Goal: Task Accomplishment & Management: Manage account settings

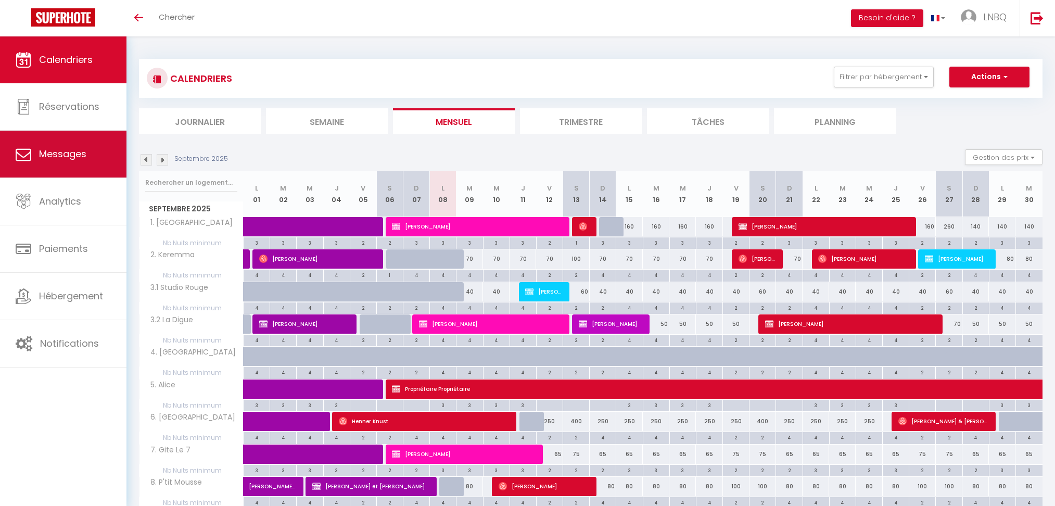
click at [90, 154] on link "Messages" at bounding box center [63, 154] width 127 height 47
select select "message"
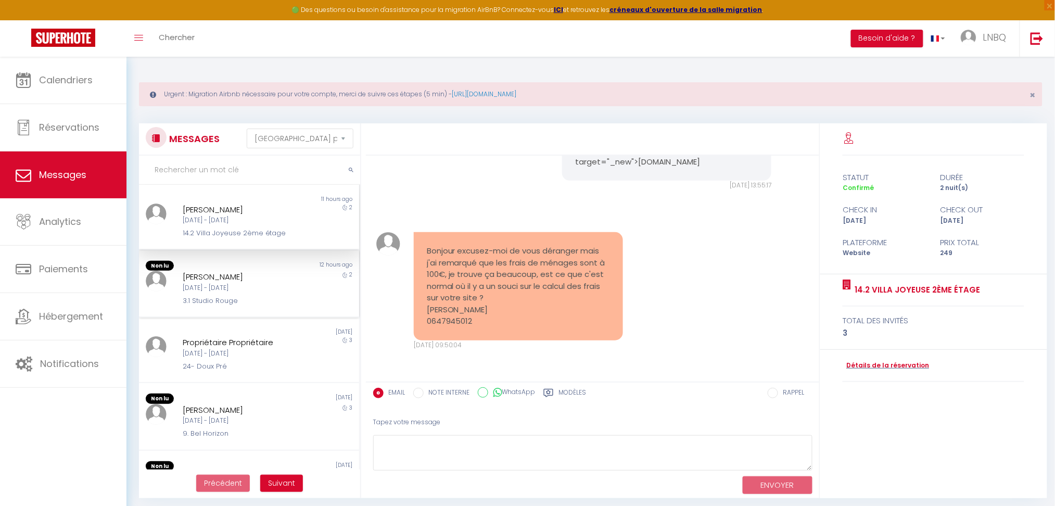
click at [280, 286] on div "[DATE] - [DATE]" at bounding box center [240, 288] width 115 height 10
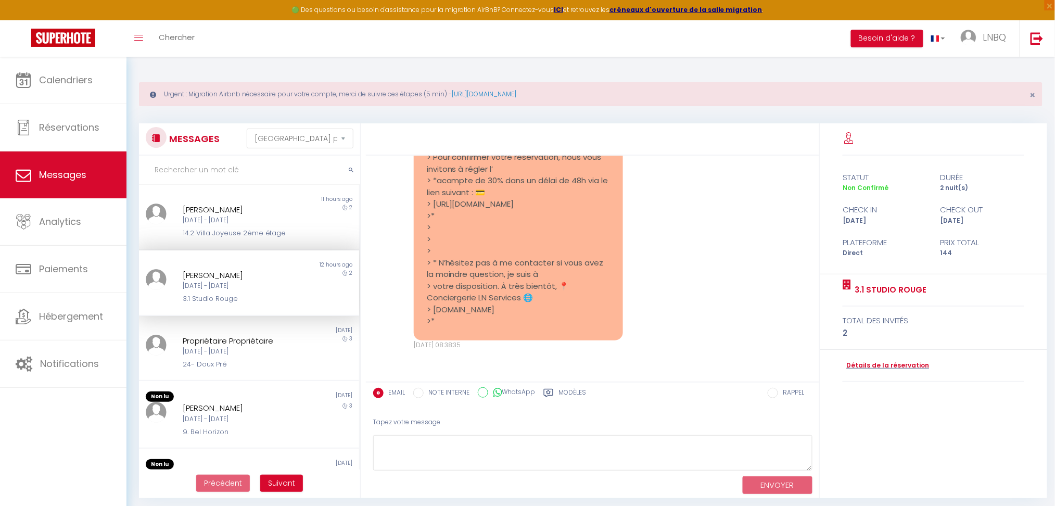
scroll to position [793, 0]
click at [489, 445] on textarea at bounding box center [592, 453] width 439 height 36
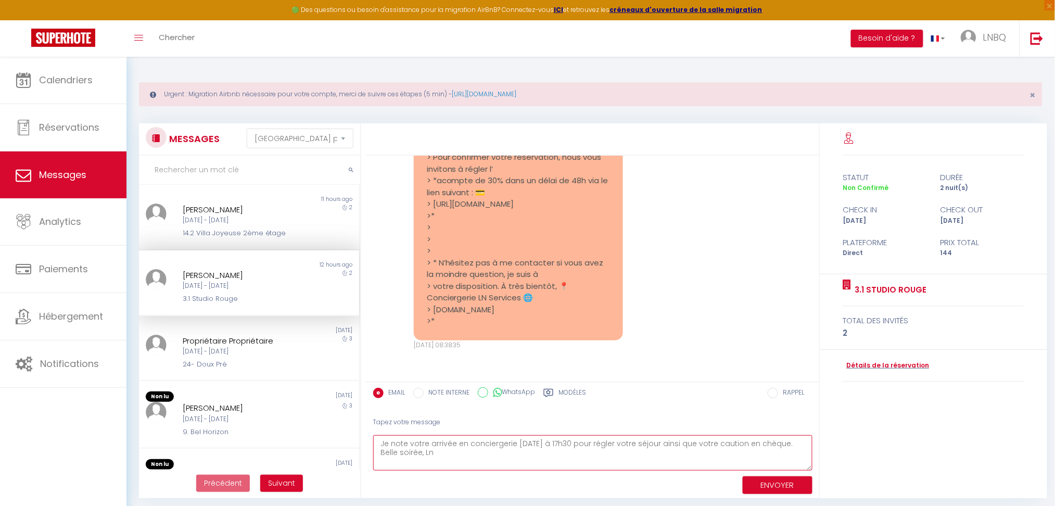
type textarea "Je note votre arrivée en conciergerie [DATE] à 17h30 pour régler votre séjour a…"
click at [783, 484] on button "ENVOYER" at bounding box center [778, 485] width 70 height 18
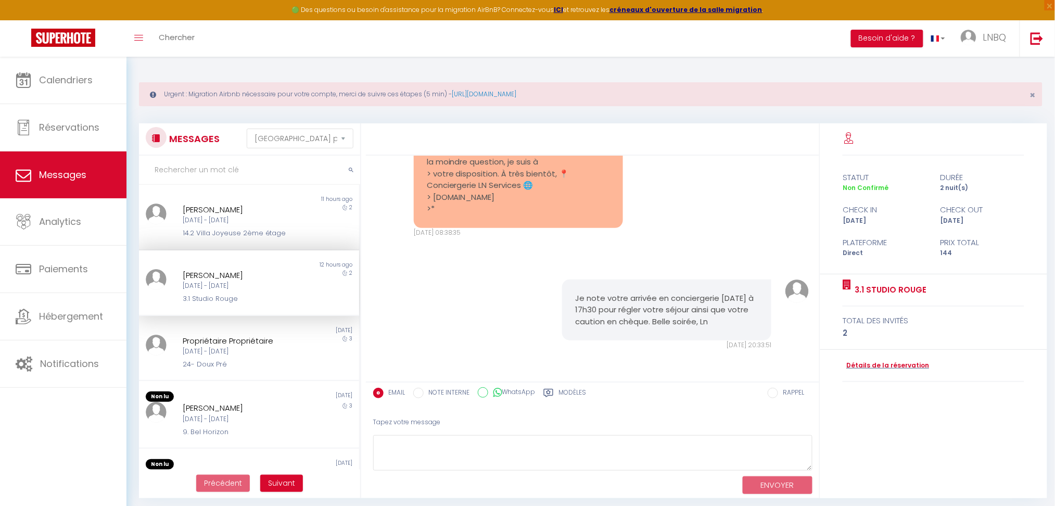
scroll to position [905, 0]
click at [234, 408] on div "[PERSON_NAME]" at bounding box center [240, 408] width 115 height 12
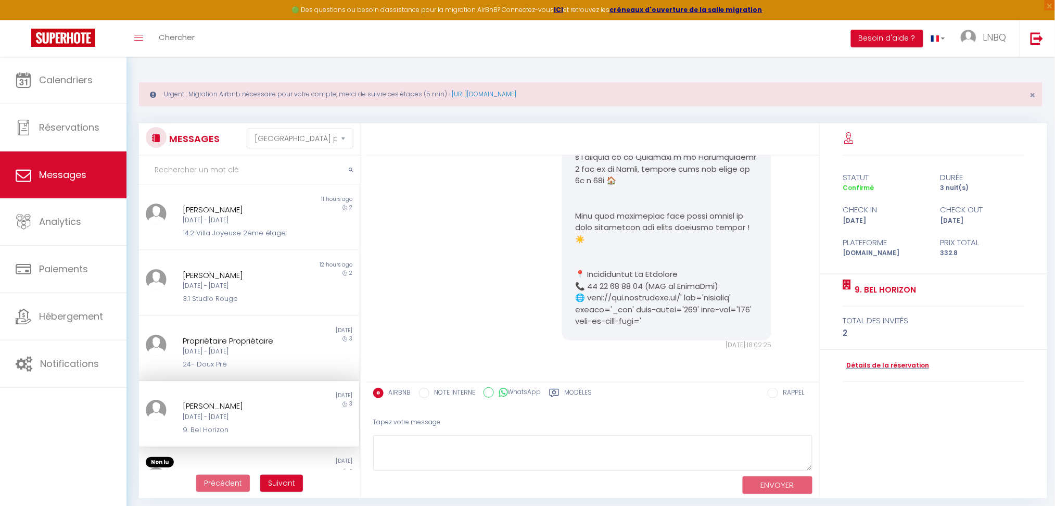
scroll to position [69, 0]
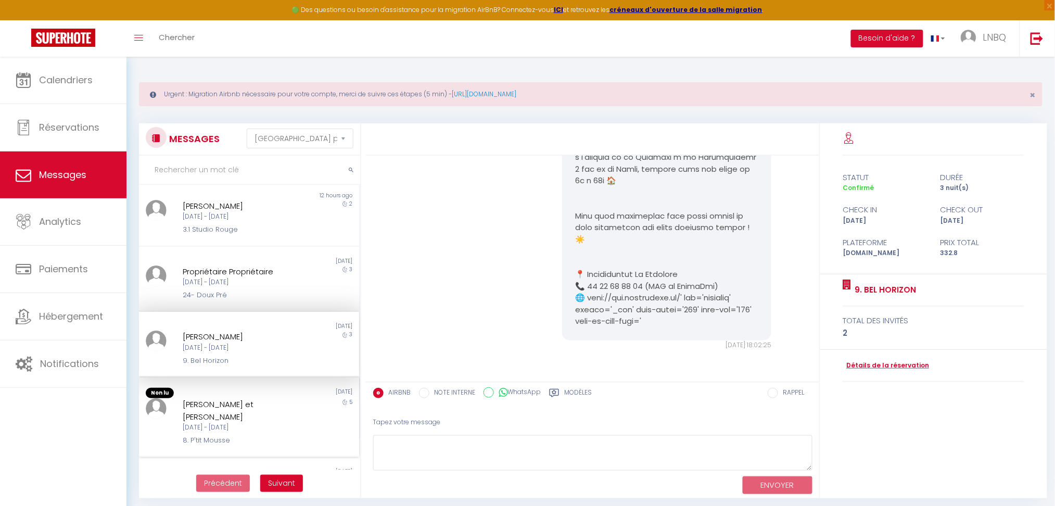
click at [229, 423] on div "[DATE] - [DATE]" at bounding box center [240, 428] width 115 height 10
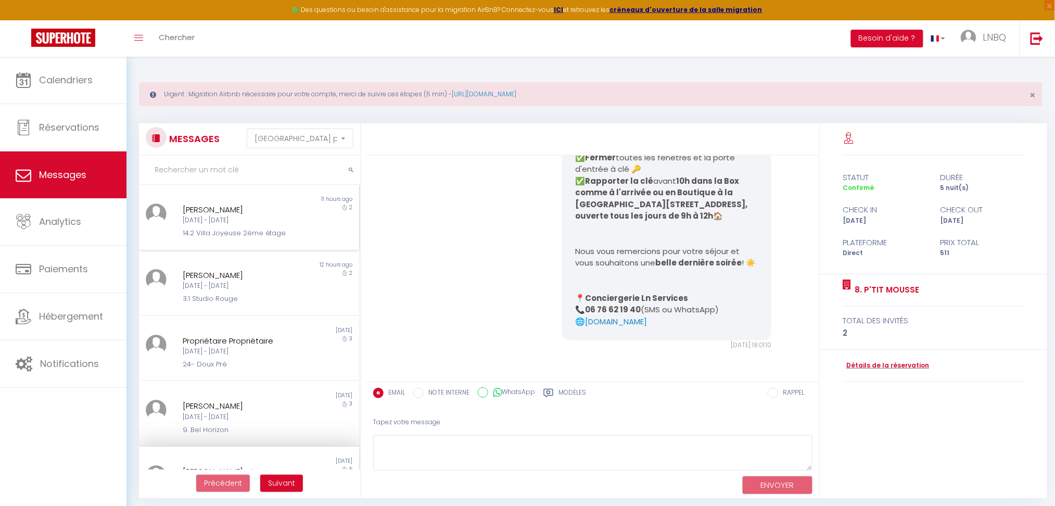
click at [294, 225] on div "[PERSON_NAME] [DATE] - [DATE] 14.2 Villa Joyeuse 2ème étage" at bounding box center [240, 221] width 129 height 35
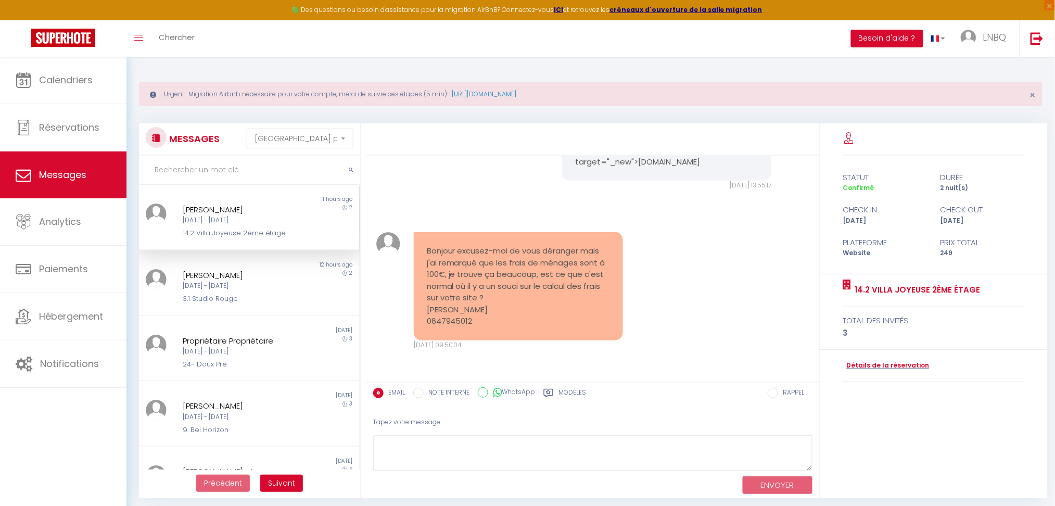
scroll to position [676, 0]
click at [67, 76] on span "Calendriers" at bounding box center [66, 79] width 54 height 13
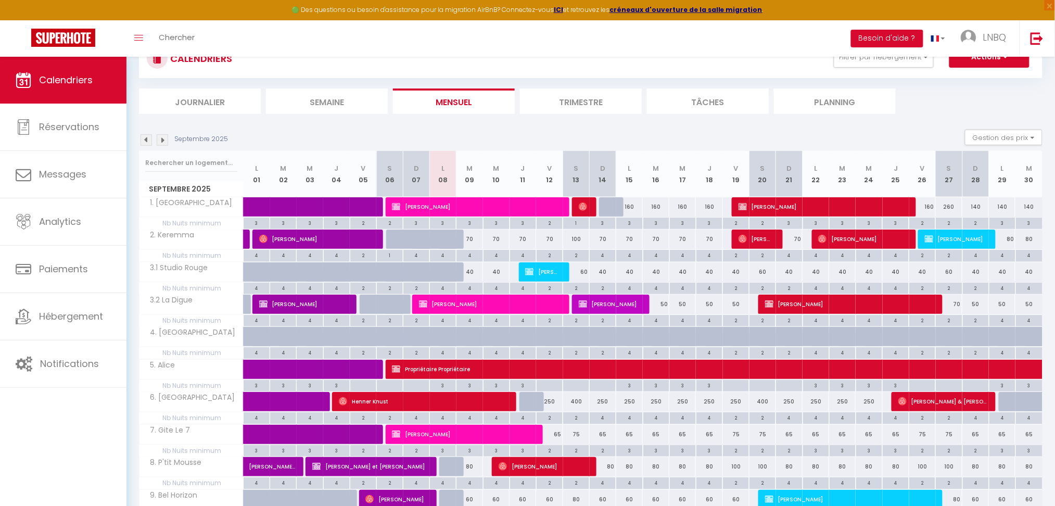
scroll to position [138, 0]
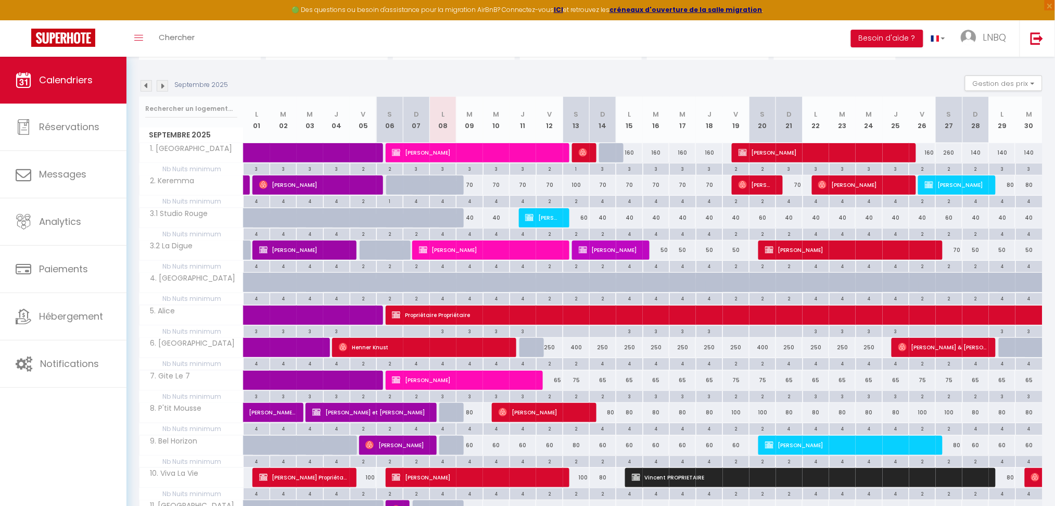
click at [604, 415] on div "80" at bounding box center [603, 412] width 27 height 19
type input "80"
type input "Dim 14 Septembre 2025"
type input "Lun 15 Septembre 2025"
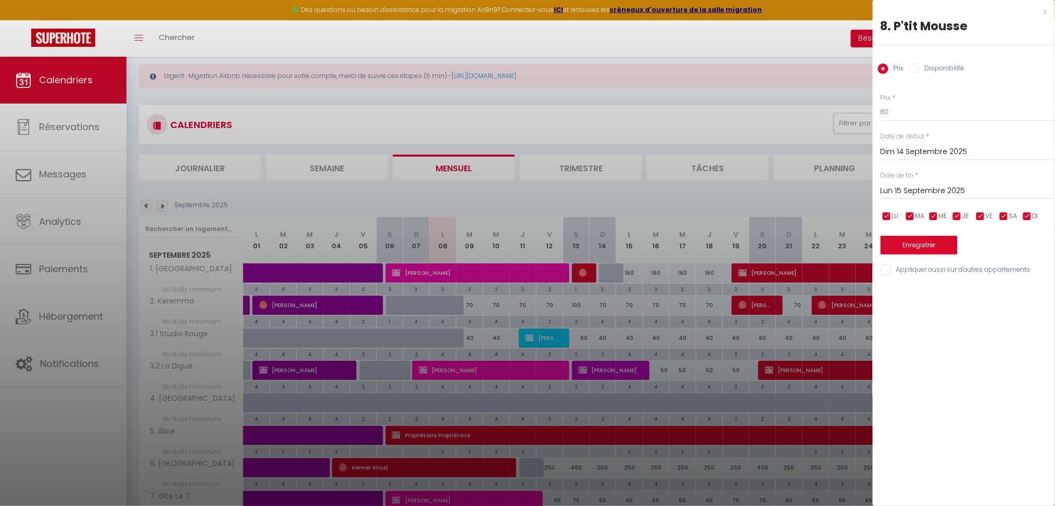
scroll to position [0, 0]
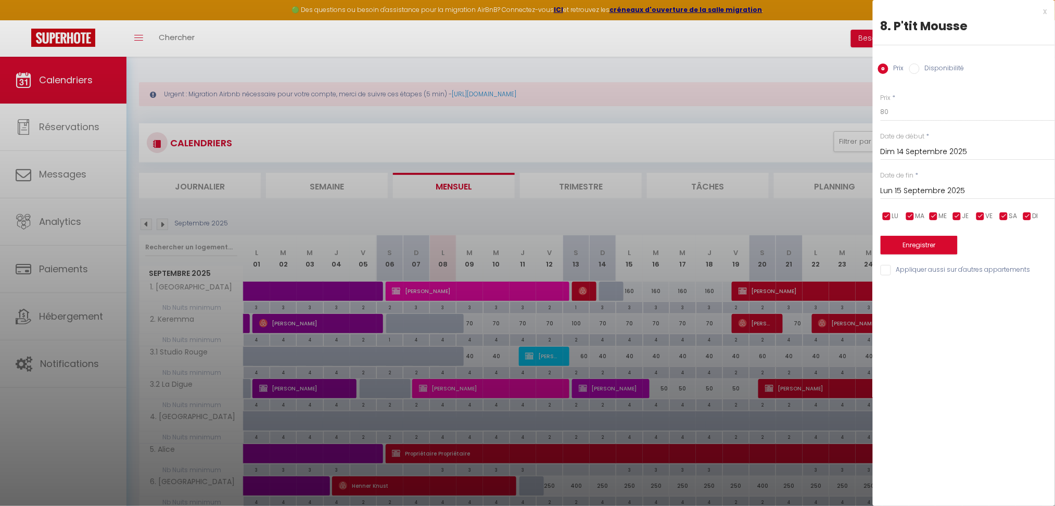
click at [165, 216] on div at bounding box center [527, 253] width 1055 height 506
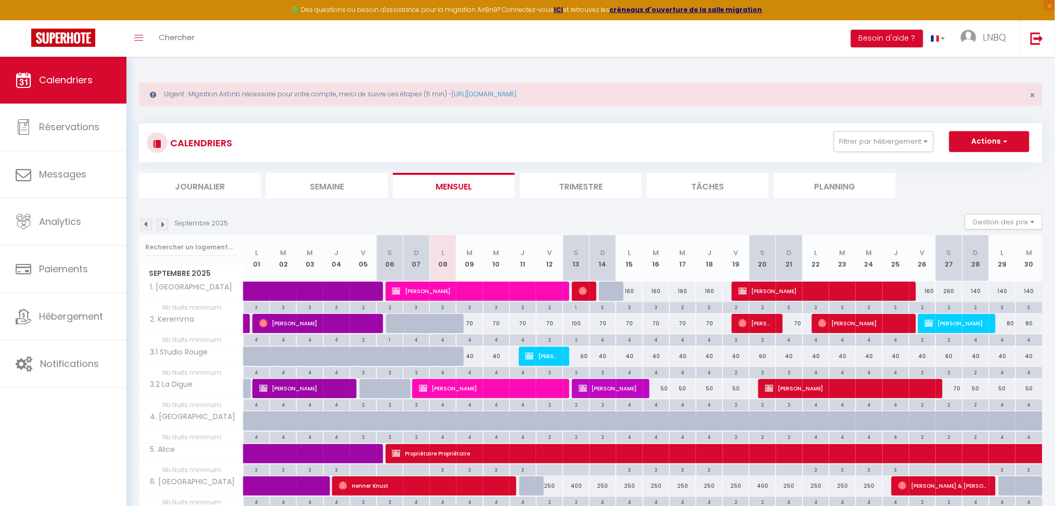
click at [160, 224] on img at bounding box center [162, 224] width 11 height 11
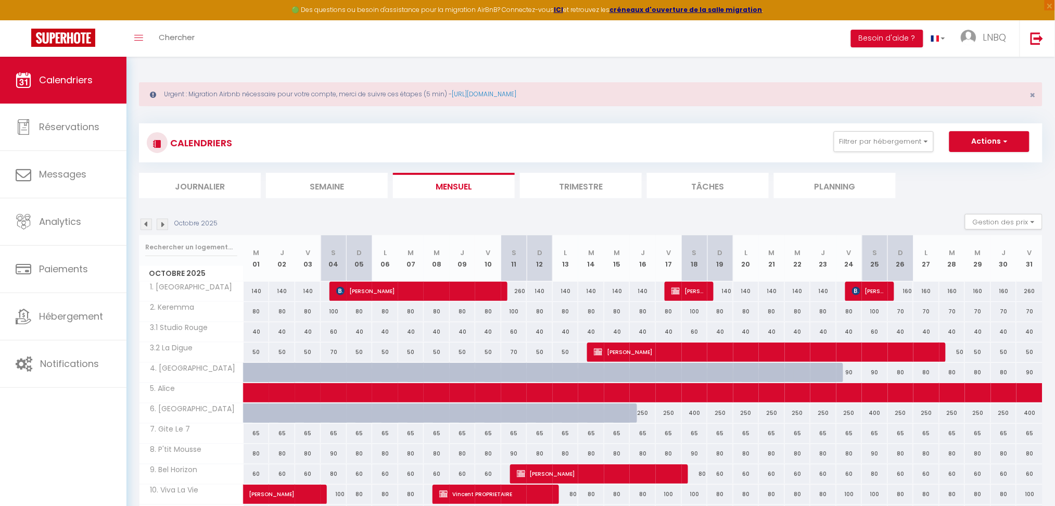
click at [647, 415] on div "250" at bounding box center [643, 412] width 26 height 19
type input "250"
type input "[DATE]"
type input "Ven 17 Octobre 2025"
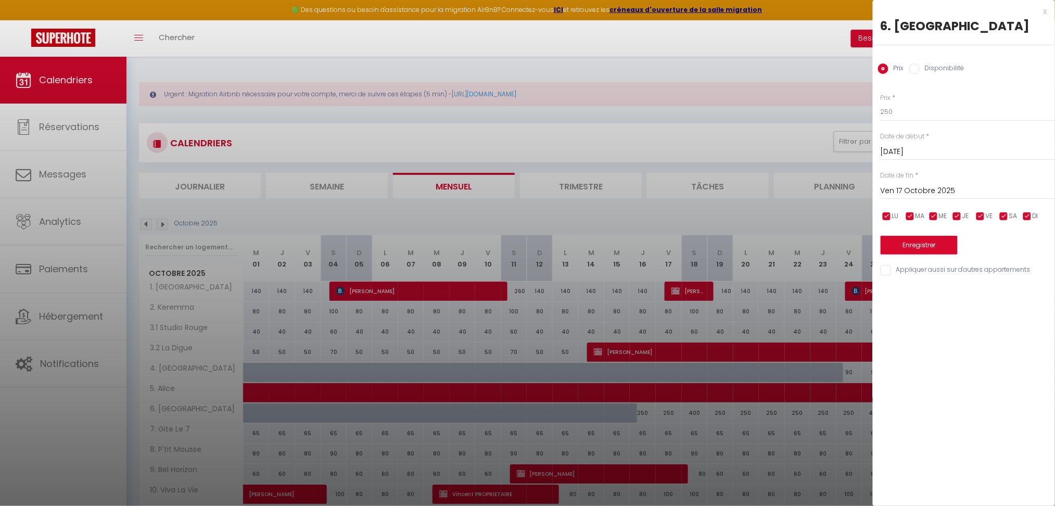
click at [920, 70] on label "Disponibilité" at bounding box center [942, 69] width 45 height 11
click at [920, 70] on input "Disponibilité" at bounding box center [915, 69] width 10 height 10
radio input "true"
radio input "false"
click at [928, 192] on input "Ven 17 Octobre 2025" at bounding box center [968, 192] width 174 height 14
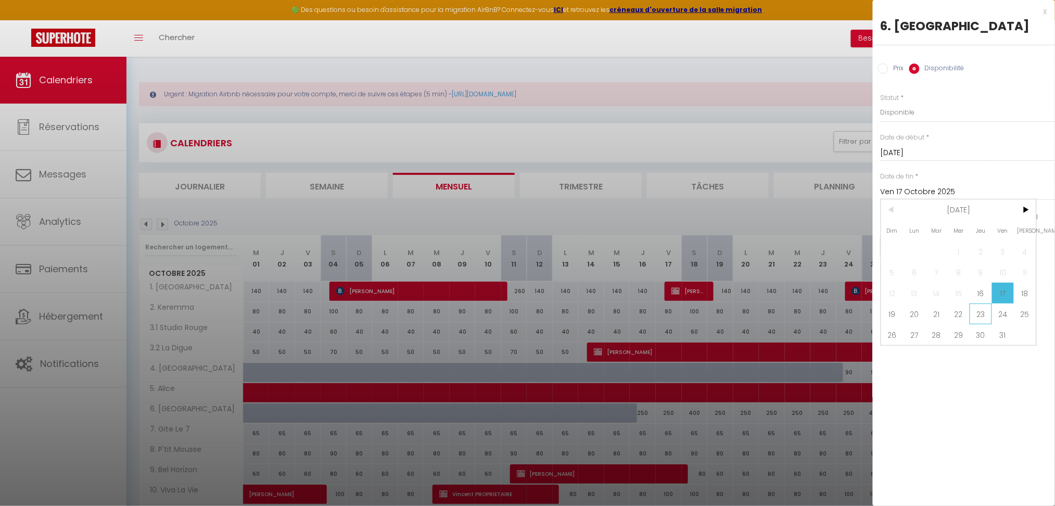
click at [980, 315] on span "23" at bounding box center [981, 314] width 22 height 21
type input "Jeu 23 Octobre 2025"
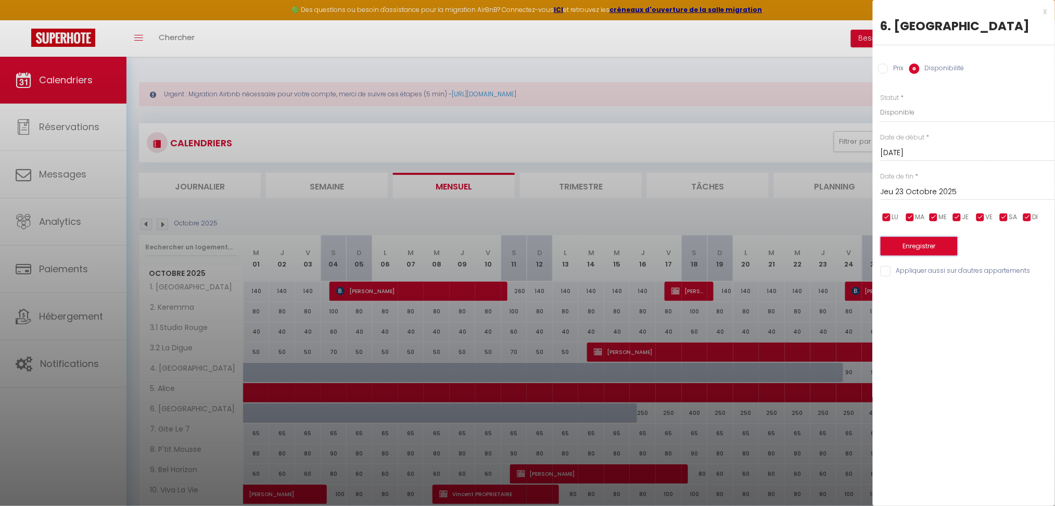
click at [912, 251] on button "Enregistrer" at bounding box center [919, 246] width 77 height 19
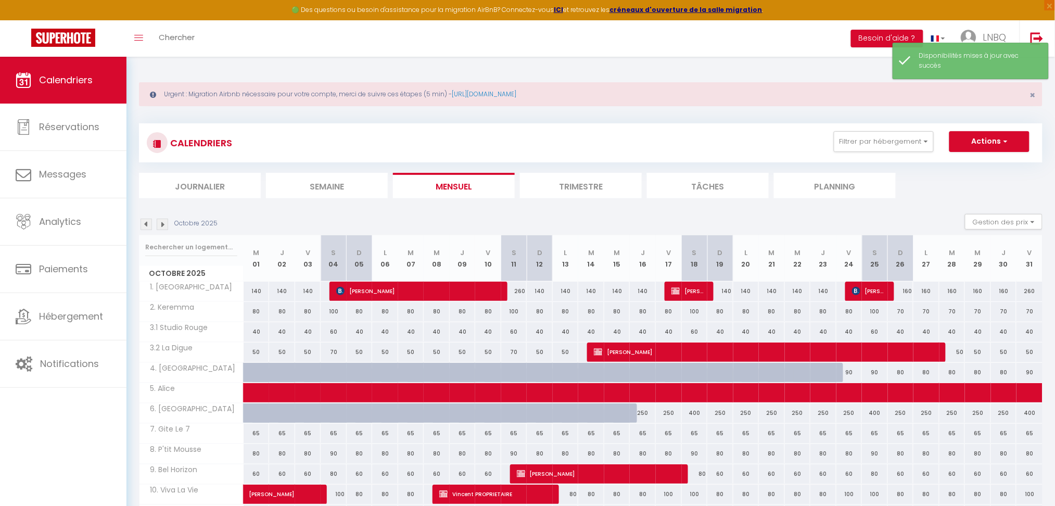
click at [643, 411] on div "250" at bounding box center [643, 412] width 26 height 19
select select "1"
type input "[DATE]"
type input "Ven 17 Octobre 2025"
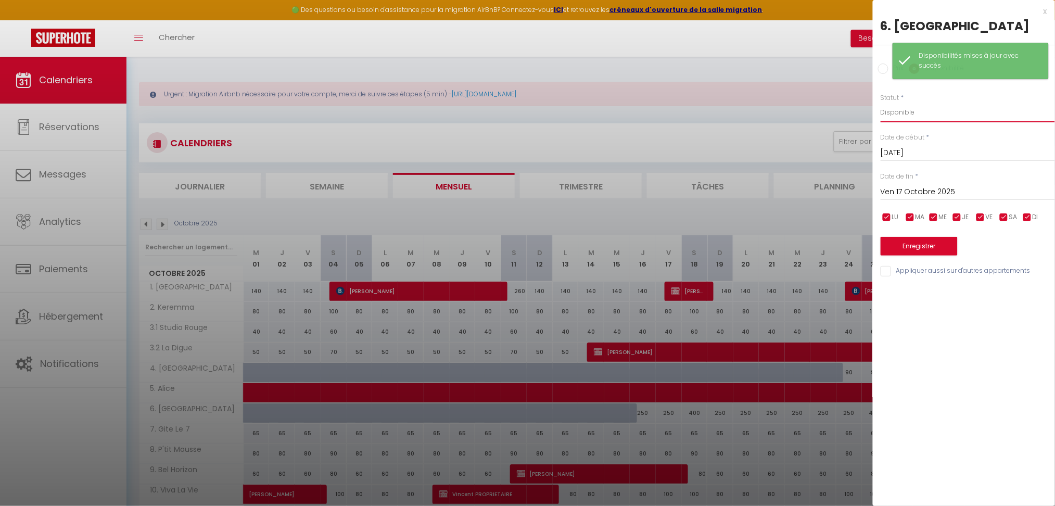
drag, startPoint x: 892, startPoint y: 112, endPoint x: 899, endPoint y: 113, distance: 6.3
click at [892, 112] on select "Disponible Indisponible" at bounding box center [968, 113] width 174 height 20
select select "0"
click at [881, 103] on select "Disponible Indisponible" at bounding box center [968, 113] width 174 height 20
click at [904, 193] on input "Ven 17 Octobre 2025" at bounding box center [968, 192] width 174 height 14
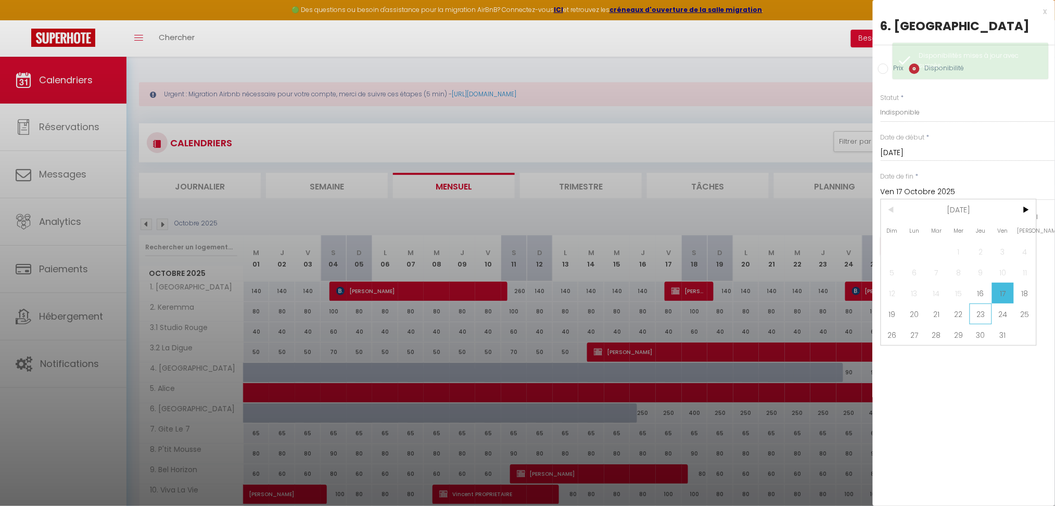
click at [981, 315] on span "23" at bounding box center [981, 314] width 22 height 21
type input "Jeu 23 Octobre 2025"
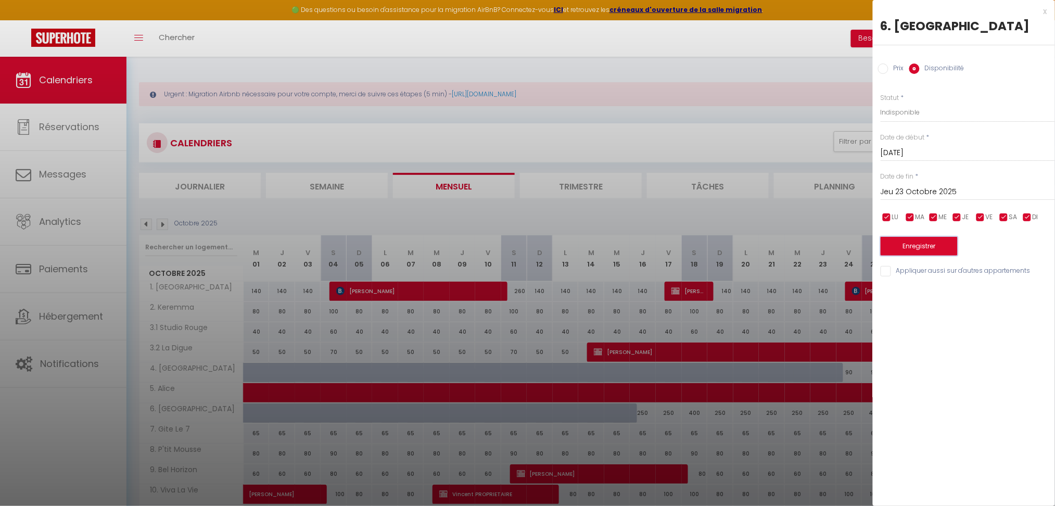
click at [938, 251] on button "Enregistrer" at bounding box center [919, 246] width 77 height 19
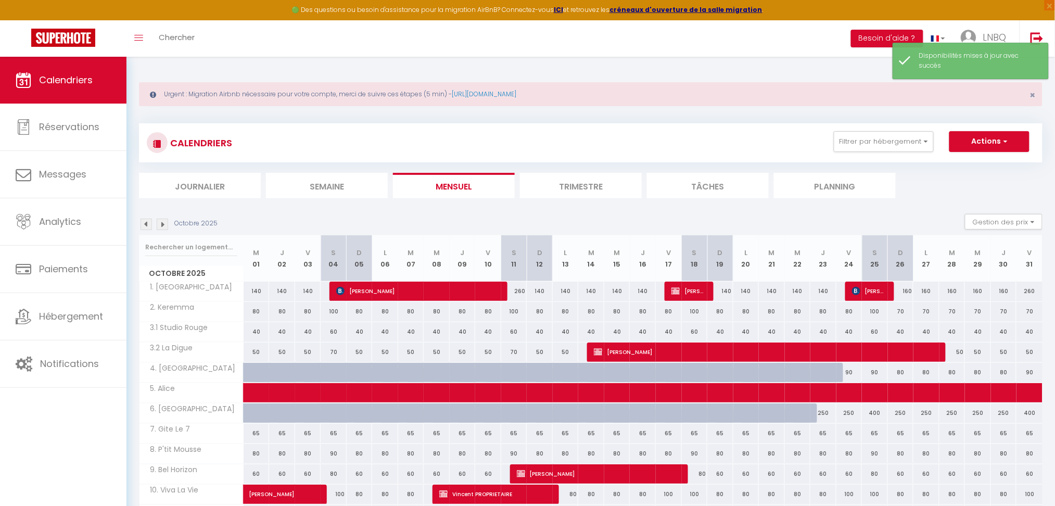
click at [827, 413] on div "250" at bounding box center [824, 412] width 26 height 19
select select "1"
type input "Jeu 23 Octobre 2025"
type input "Ven 24 Octobre 2025"
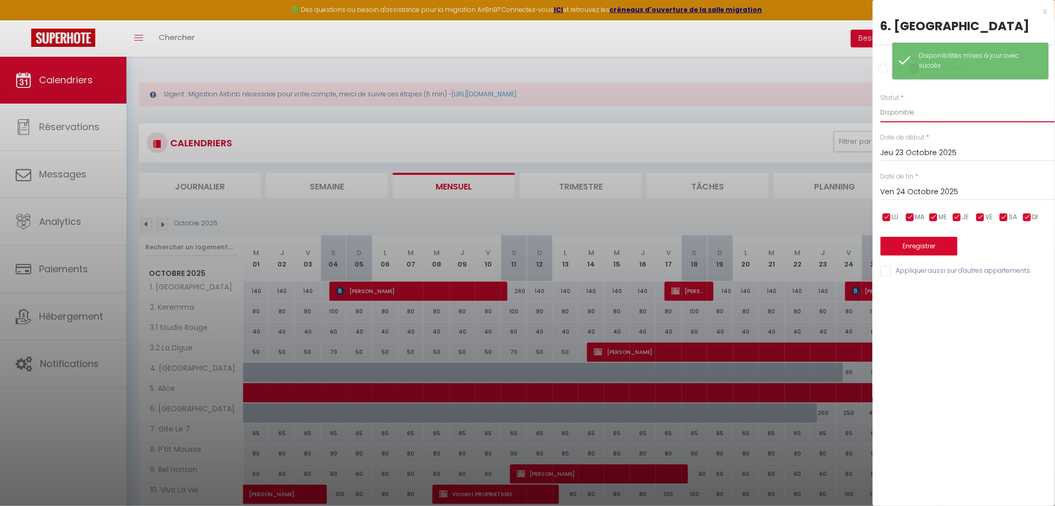
click at [890, 107] on select "Disponible Indisponible" at bounding box center [968, 113] width 174 height 20
select select "0"
click at [881, 103] on select "Disponible Indisponible" at bounding box center [968, 113] width 174 height 20
click at [919, 252] on button "Enregistrer" at bounding box center [919, 246] width 77 height 19
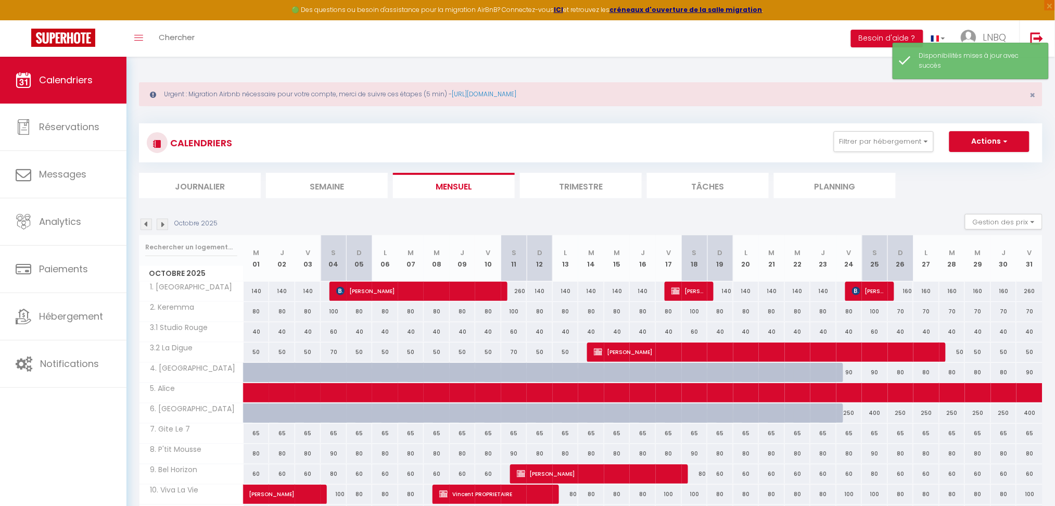
click at [803, 193] on li "Planning" at bounding box center [835, 186] width 122 height 26
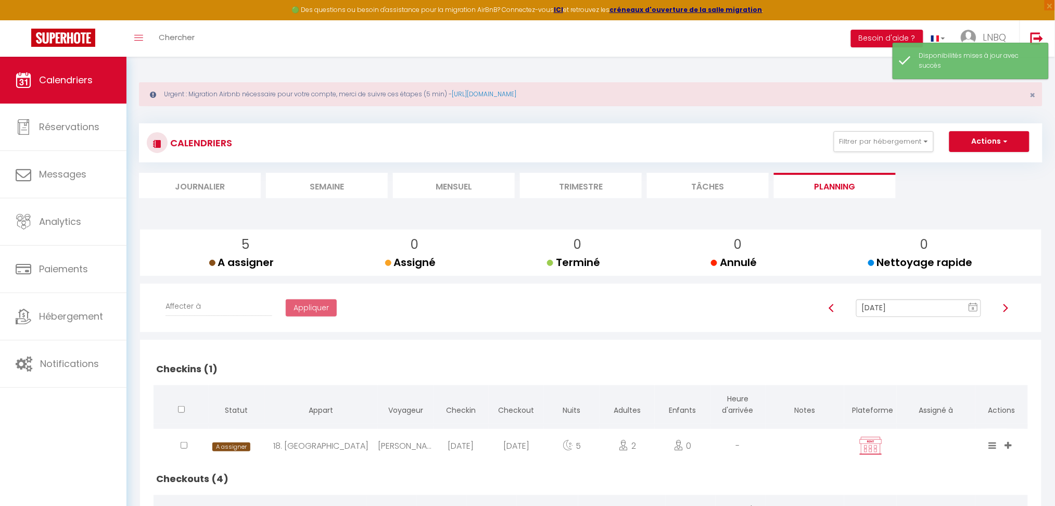
click at [468, 184] on li "Mensuel" at bounding box center [454, 186] width 122 height 26
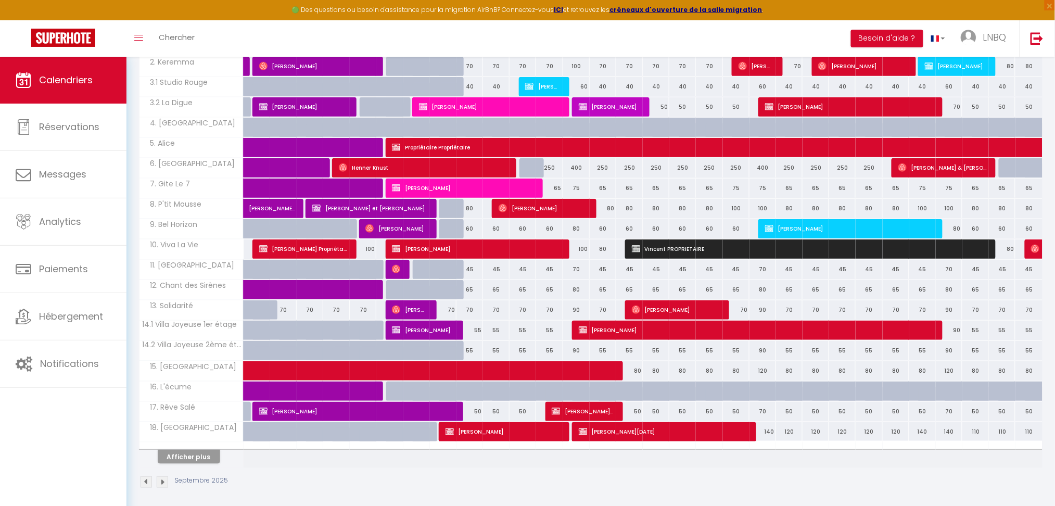
scroll to position [250, 0]
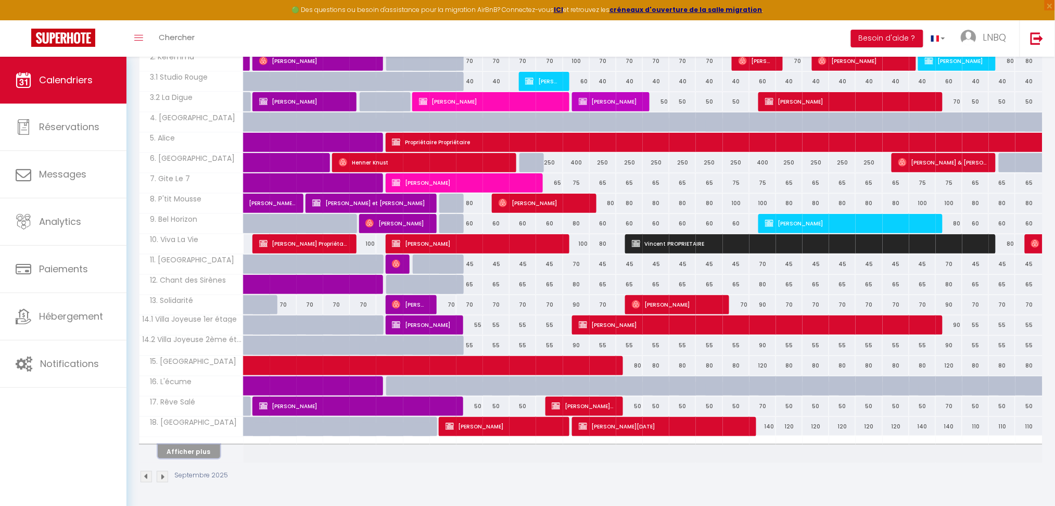
drag, startPoint x: 182, startPoint y: 451, endPoint x: 298, endPoint y: 429, distance: 118.1
click at [182, 451] on button "Afficher plus" at bounding box center [189, 452] width 62 height 14
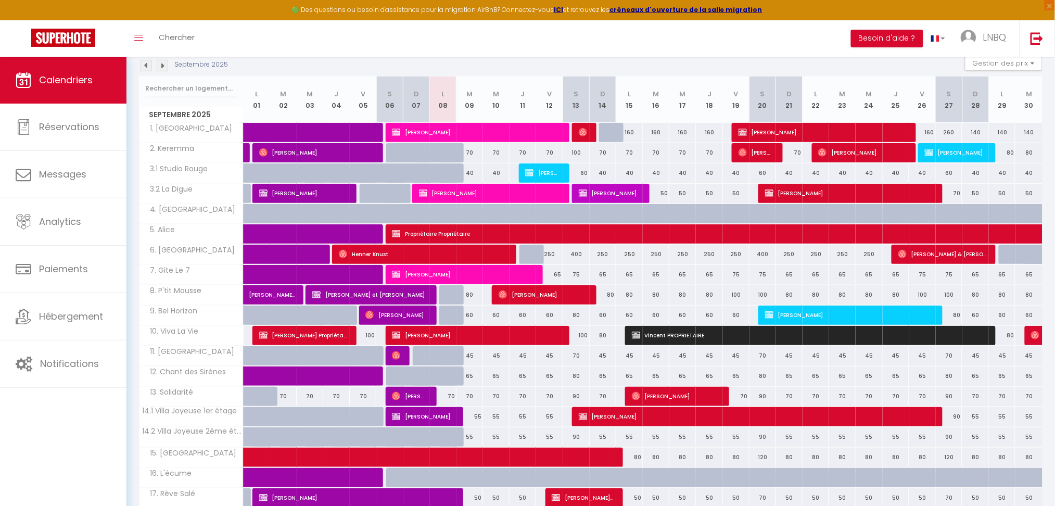
scroll to position [89, 0]
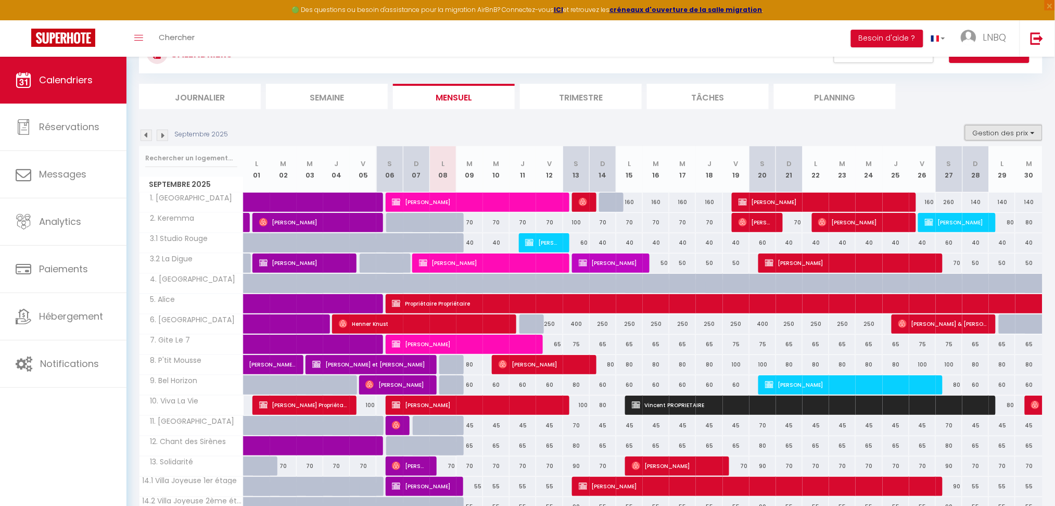
click at [989, 132] on button "Gestion des prix" at bounding box center [1004, 133] width 78 height 16
click at [959, 163] on input "Nb Nuits minimum" at bounding box center [996, 165] width 94 height 10
checkbox input "true"
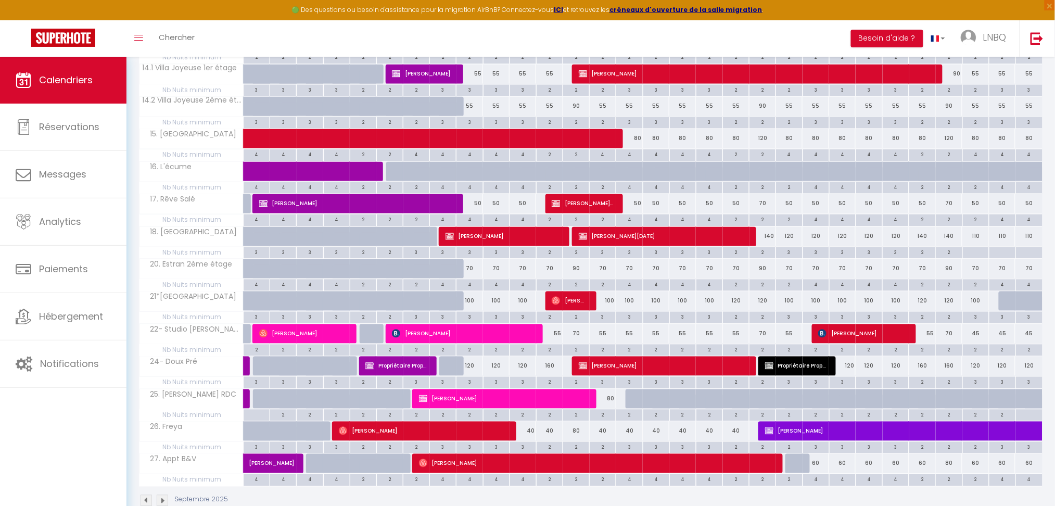
scroll to position [697, 0]
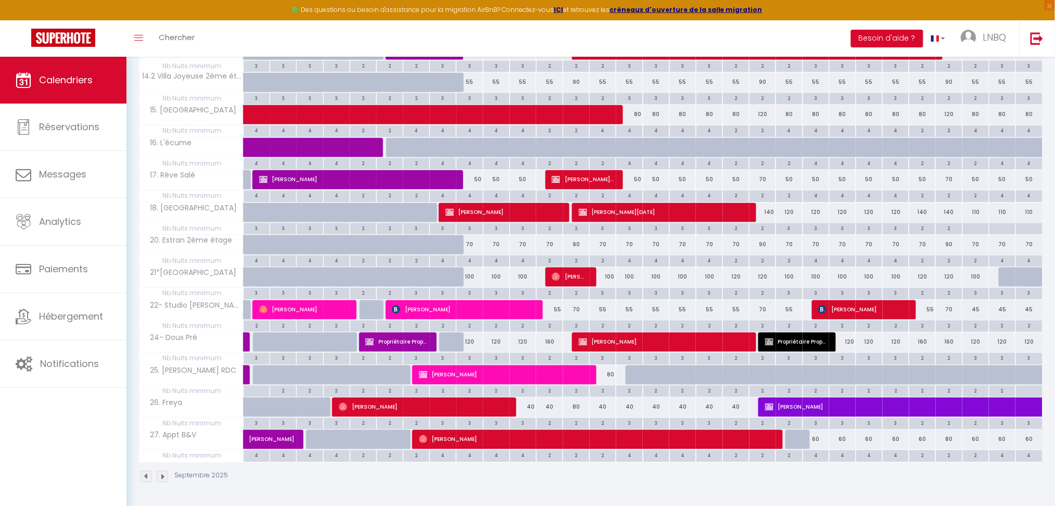
click at [471, 264] on div "4" at bounding box center [470, 261] width 26 height 10
type input "4"
type input "[DATE]"
type input "Mer 10 Septembre 2025"
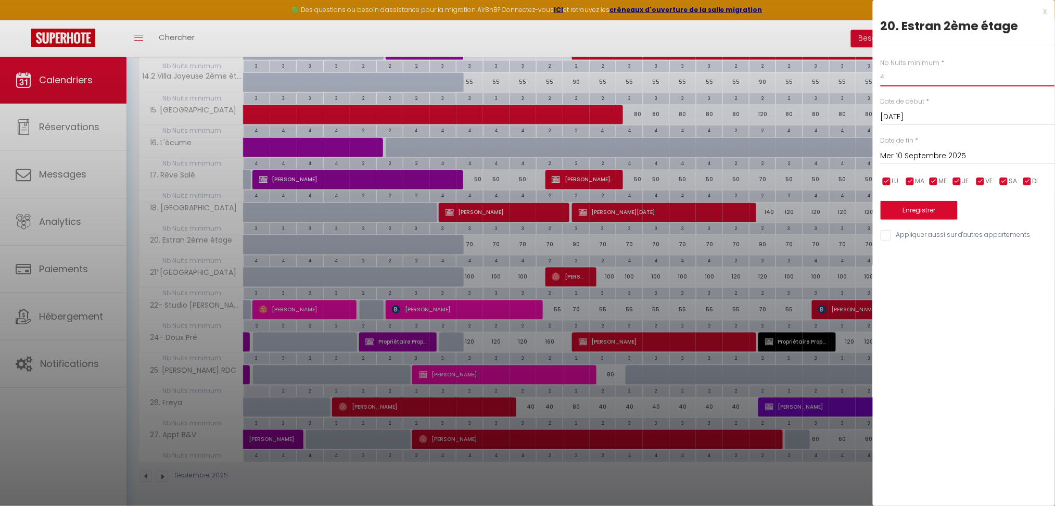
drag, startPoint x: 895, startPoint y: 71, endPoint x: 833, endPoint y: 79, distance: 62.5
type input "3"
click at [950, 160] on input "Mer 10 Septembre 2025" at bounding box center [968, 156] width 174 height 14
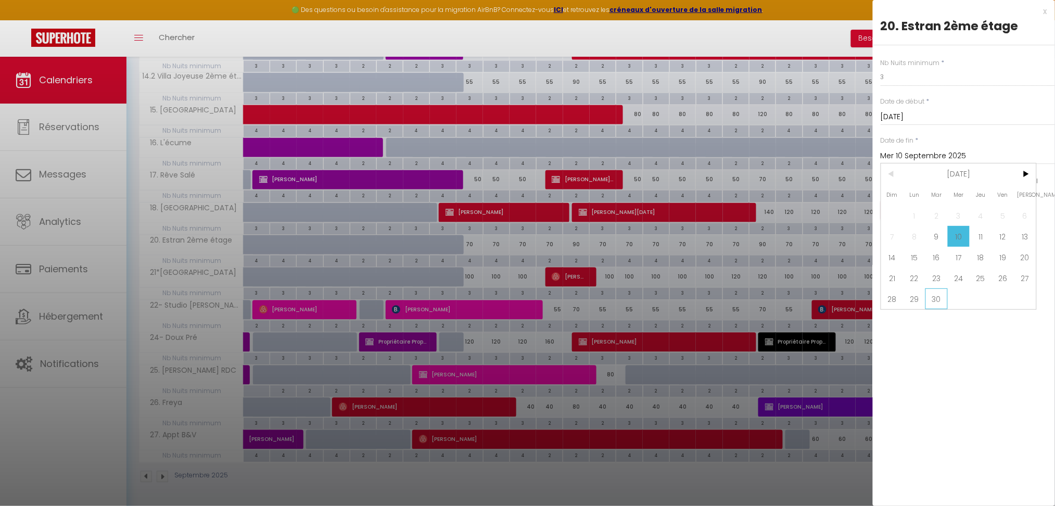
click at [936, 301] on span "30" at bounding box center [937, 298] width 22 height 21
type input "[DATE]"
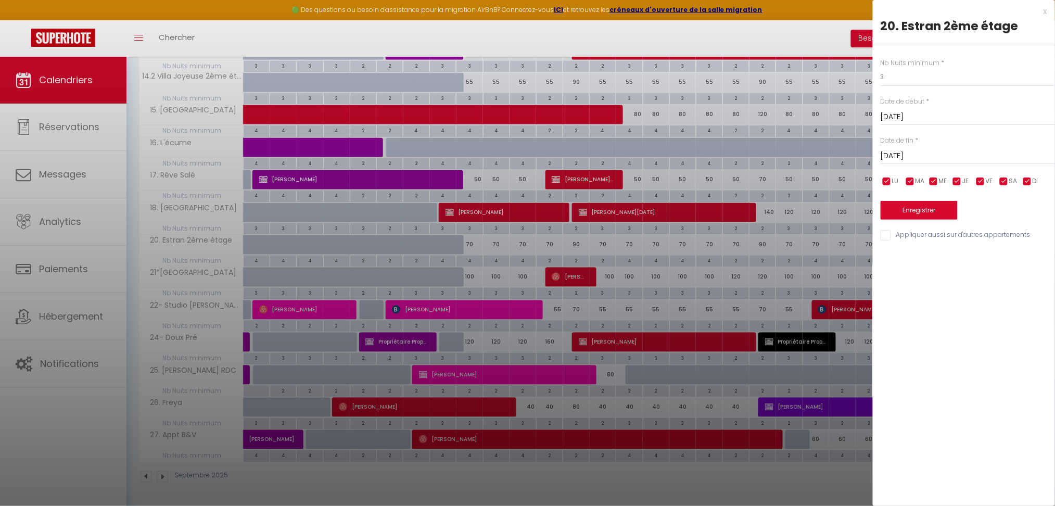
click at [1005, 181] on input "checkbox" at bounding box center [1004, 181] width 10 height 10
checkbox input "false"
click at [978, 182] on input "checkbox" at bounding box center [981, 181] width 10 height 10
checkbox input "false"
click at [940, 210] on button "Enregistrer" at bounding box center [919, 210] width 77 height 19
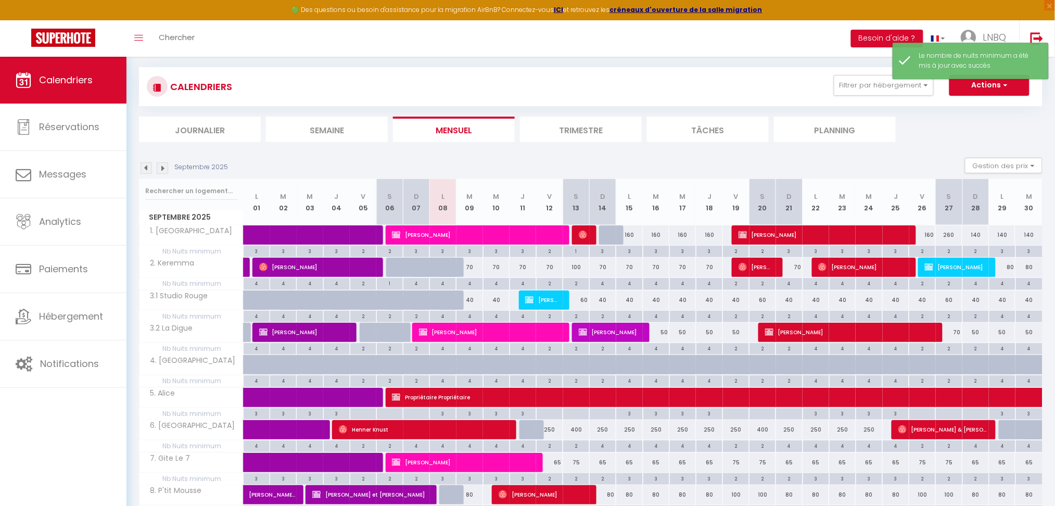
scroll to position [495, 0]
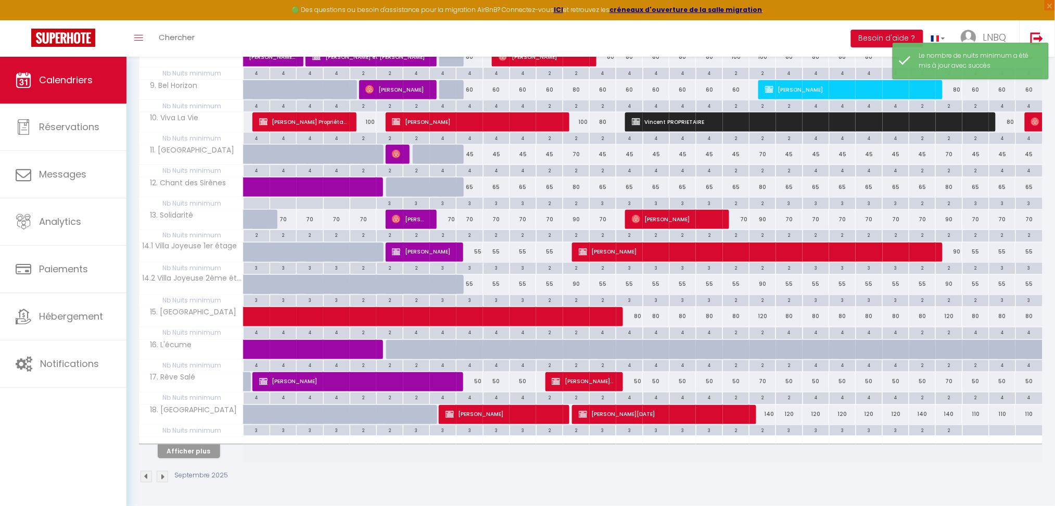
click at [210, 445] on div "Afficher plus" at bounding box center [188, 451] width 109 height 15
click at [210, 446] on button "Afficher plus" at bounding box center [189, 452] width 62 height 14
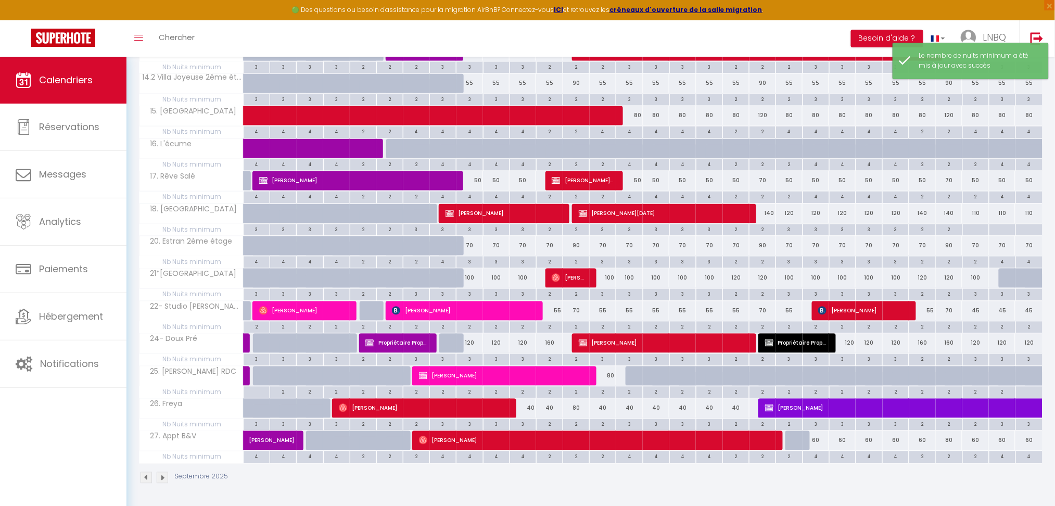
scroll to position [697, 0]
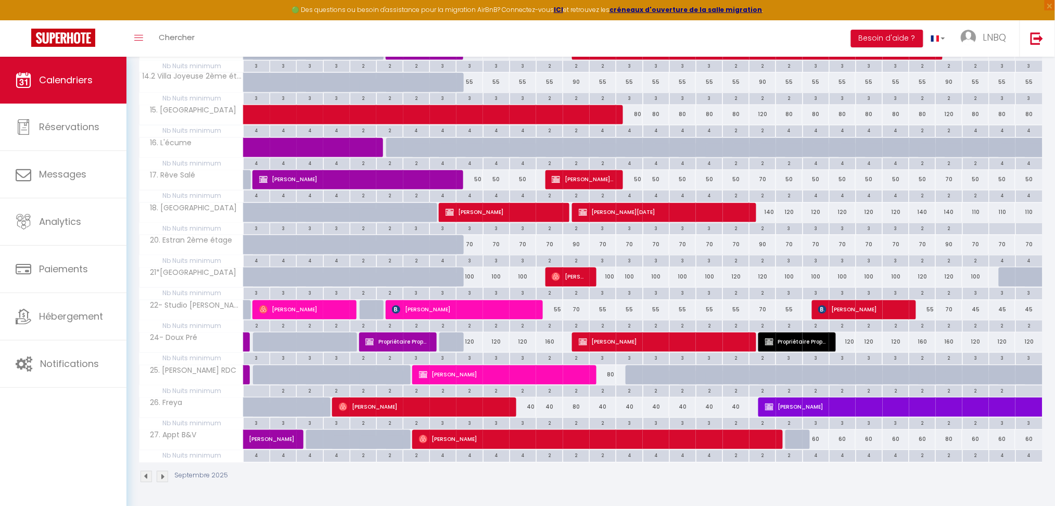
click at [819, 458] on div "4" at bounding box center [816, 455] width 26 height 10
type input "4"
type input "Lun 22 Septembre 2025"
type input "[DATE]"
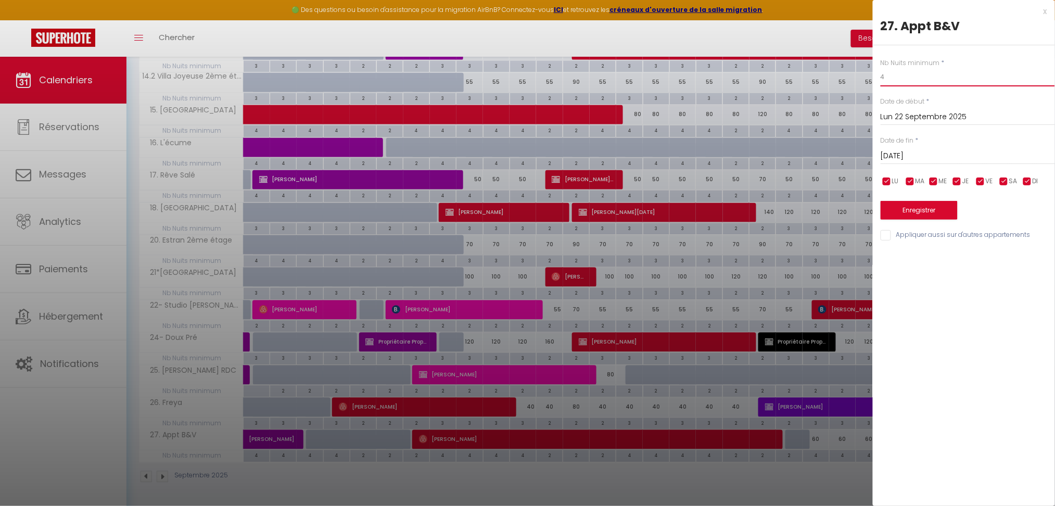
type input "3"
click at [902, 149] on div "[DATE] < [DATE] > Dim Lun Mar Mer Jeu Ven Sam 1 2 3 4 5 6 7 8 9 10 11 12 13 14 …" at bounding box center [968, 155] width 174 height 19
click at [927, 158] on input "[DATE]" at bounding box center [968, 156] width 174 height 14
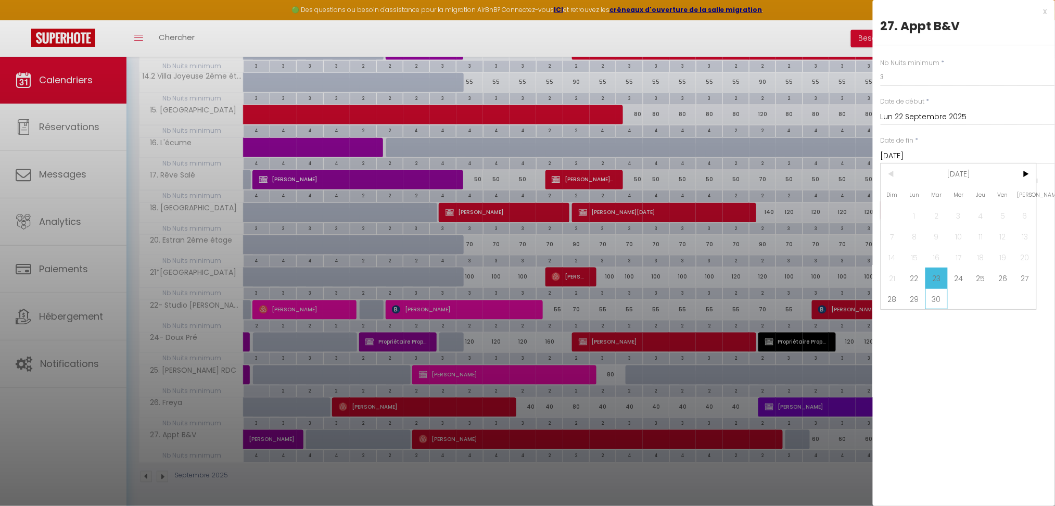
click at [944, 296] on span "30" at bounding box center [937, 298] width 22 height 21
type input "[DATE]"
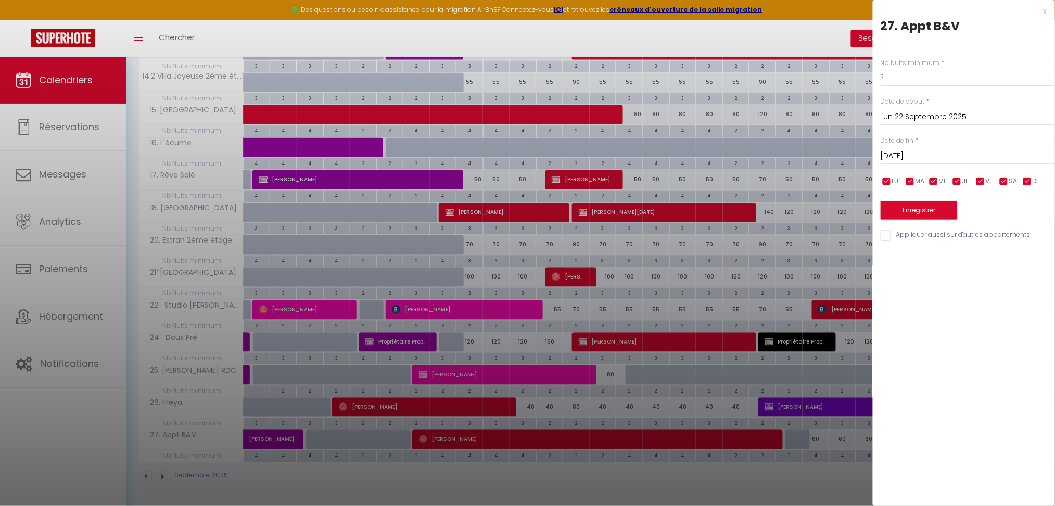
click at [1004, 182] on input "checkbox" at bounding box center [1004, 181] width 10 height 10
checkbox input "false"
click at [984, 183] on input "checkbox" at bounding box center [981, 181] width 10 height 10
checkbox input "false"
click at [949, 210] on button "Enregistrer" at bounding box center [919, 210] width 77 height 19
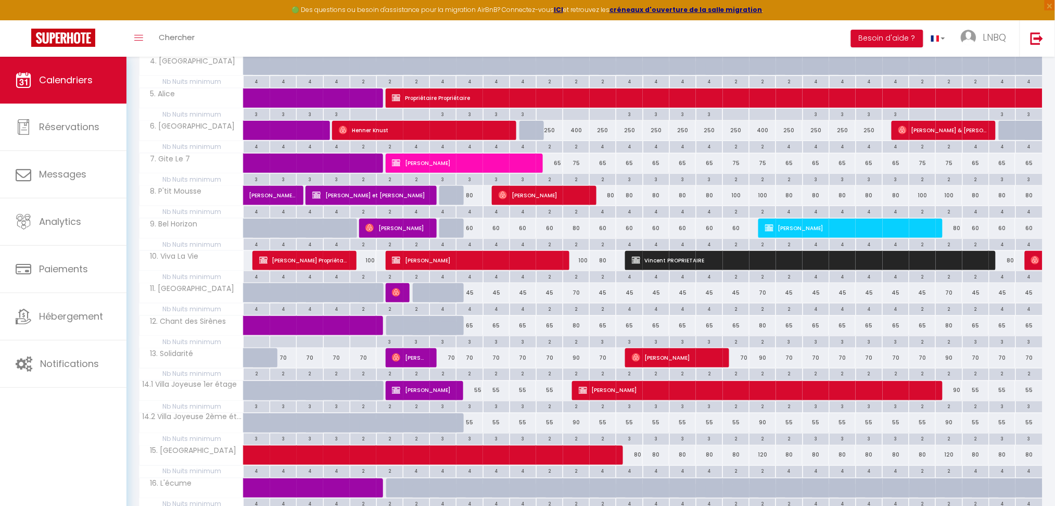
scroll to position [495, 0]
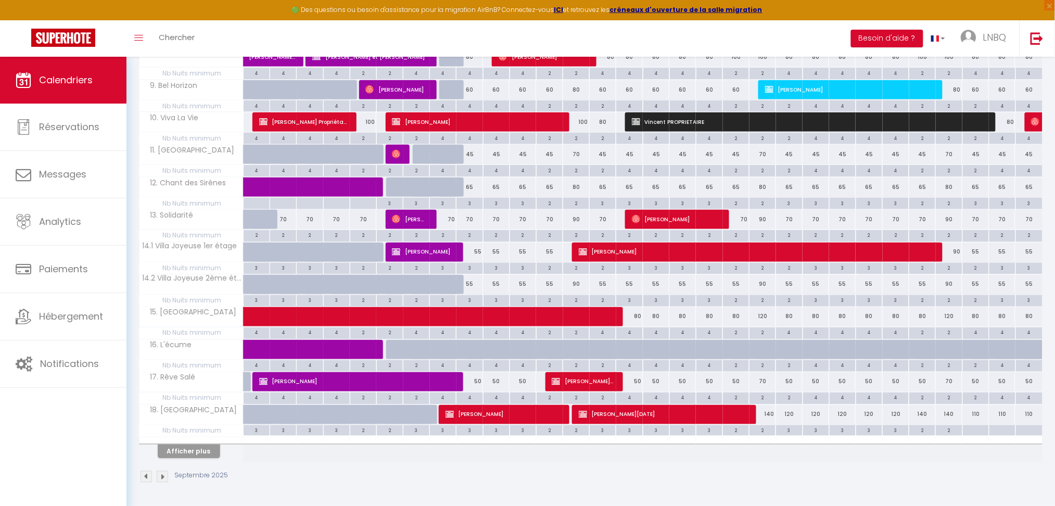
click at [973, 432] on div at bounding box center [976, 431] width 27 height 12
type input "Dim 28 Septembre 2025"
type input "Lun 29 Septembre 2025"
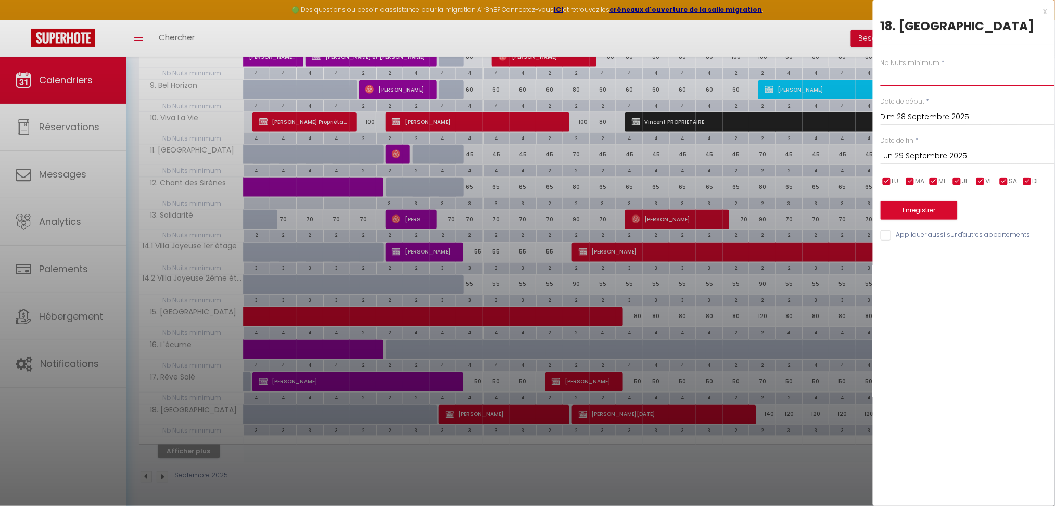
click at [913, 81] on input "text" at bounding box center [968, 77] width 174 height 19
type input "3"
click at [929, 151] on input "Lun 29 Septembre 2025" at bounding box center [968, 156] width 174 height 14
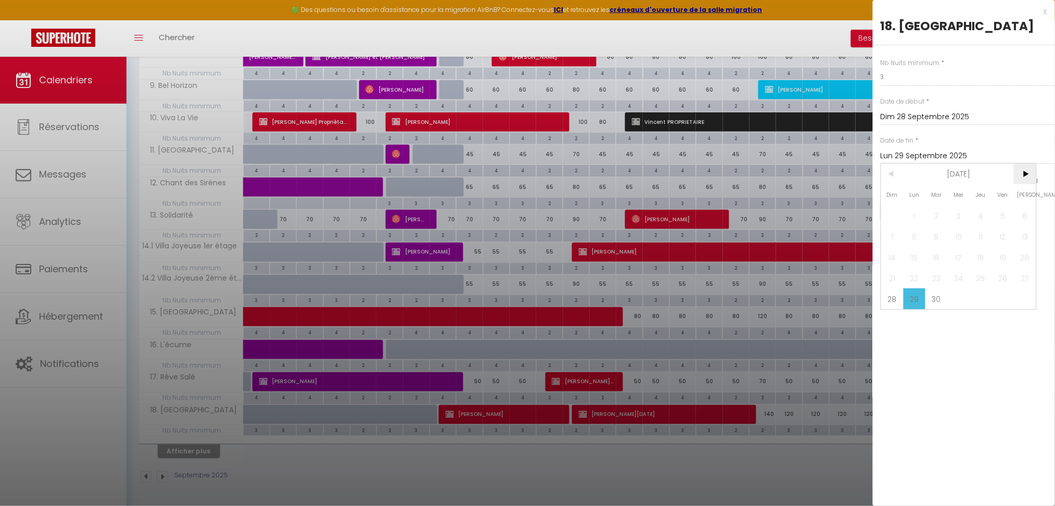
click at [1023, 175] on span ">" at bounding box center [1025, 173] width 22 height 21
click at [958, 298] on span "31" at bounding box center [959, 298] width 22 height 21
type input "Mer 31 Décembre 2025"
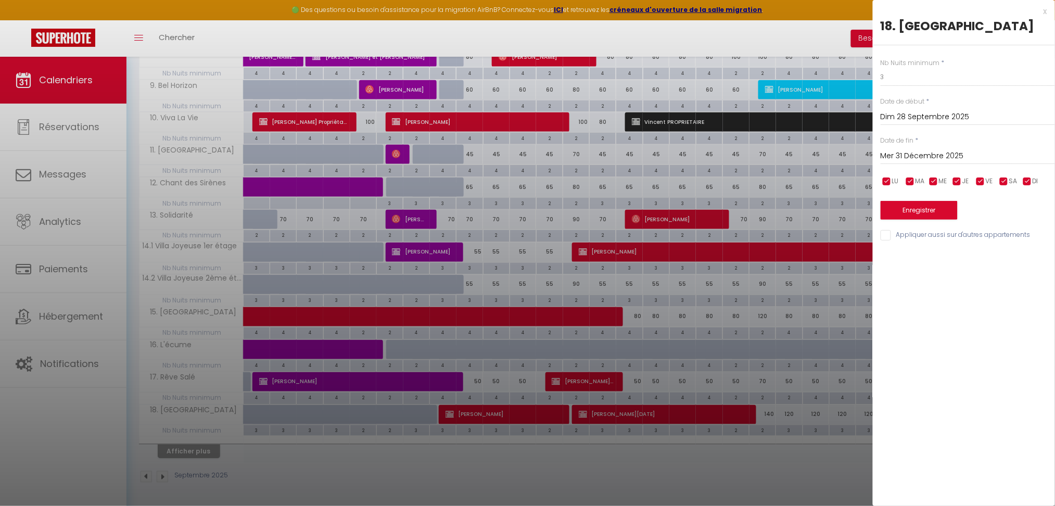
click at [1006, 182] on input "checkbox" at bounding box center [1004, 181] width 10 height 10
checkbox input "false"
click at [981, 186] on input "checkbox" at bounding box center [981, 181] width 10 height 10
checkbox input "false"
click at [920, 212] on button "Enregistrer" at bounding box center [919, 210] width 77 height 19
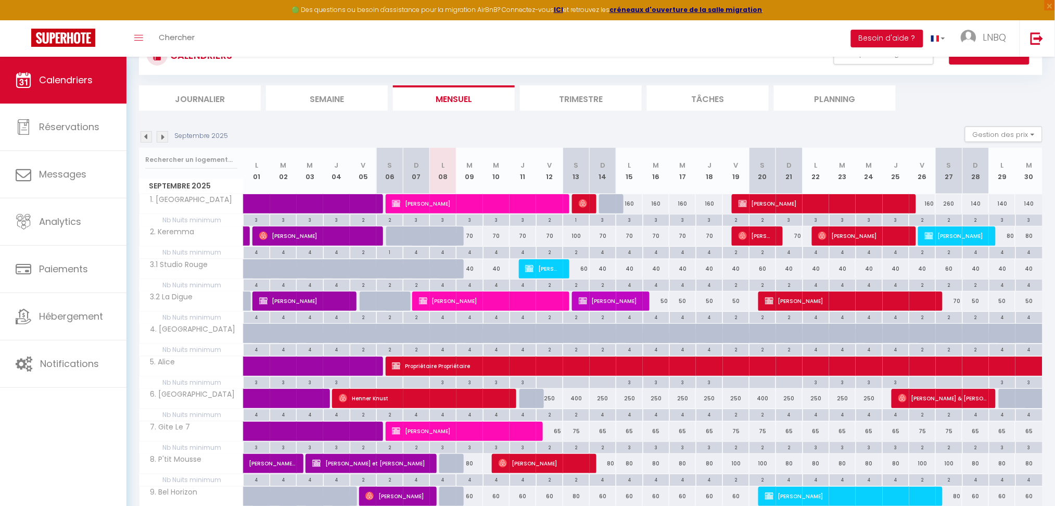
scroll to position [78, 0]
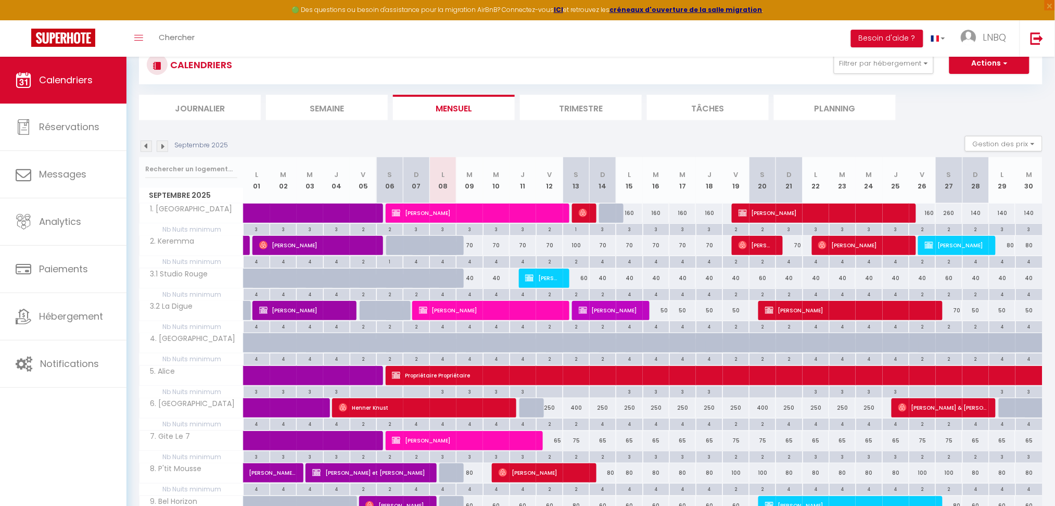
click at [163, 145] on img at bounding box center [162, 146] width 11 height 11
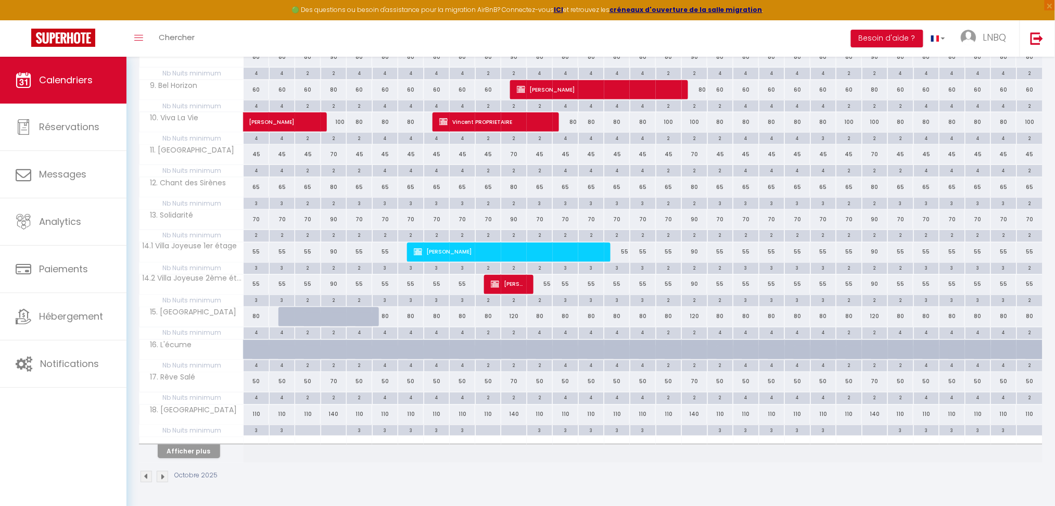
scroll to position [495, 0]
click at [301, 430] on div at bounding box center [308, 431] width 26 height 12
type input "Ven 03 Octobre 2025"
type input "[DATE]"
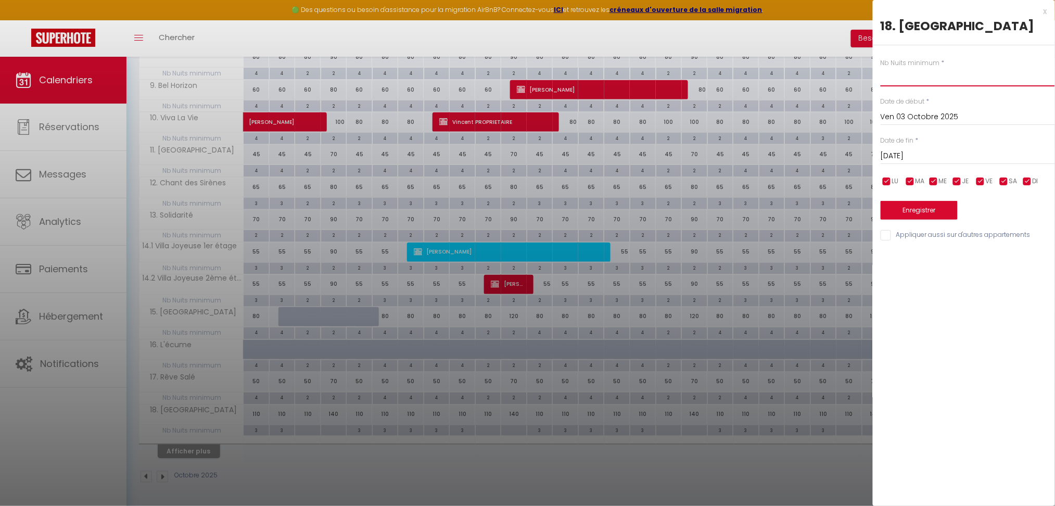
click at [898, 80] on input "text" at bounding box center [968, 77] width 174 height 19
type input "2"
click at [922, 157] on input "[DATE]" at bounding box center [968, 156] width 174 height 14
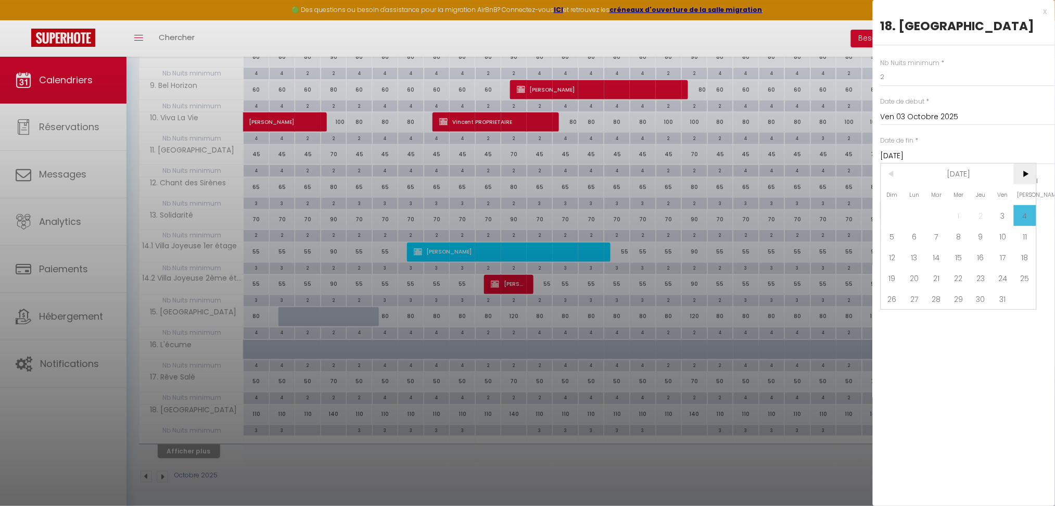
click at [1024, 176] on span ">" at bounding box center [1025, 173] width 22 height 21
click at [1024, 175] on span ">" at bounding box center [1025, 173] width 22 height 21
click at [956, 299] on span "31" at bounding box center [959, 298] width 22 height 21
type input "Mer 31 Décembre 2025"
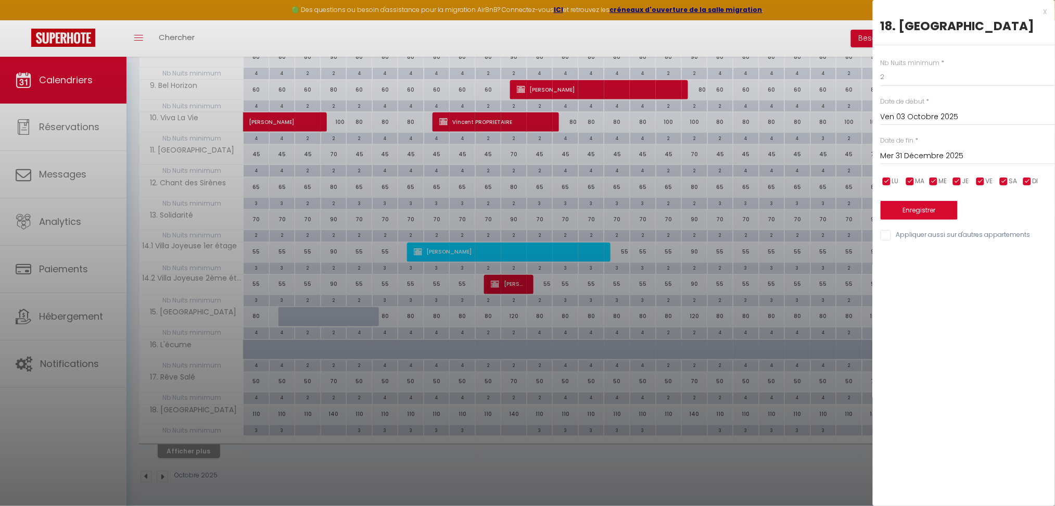
click at [886, 181] on input "checkbox" at bounding box center [887, 181] width 10 height 10
checkbox input "false"
click at [911, 178] on input "checkbox" at bounding box center [910, 181] width 10 height 10
checkbox input "false"
click at [930, 178] on input "checkbox" at bounding box center [934, 181] width 10 height 10
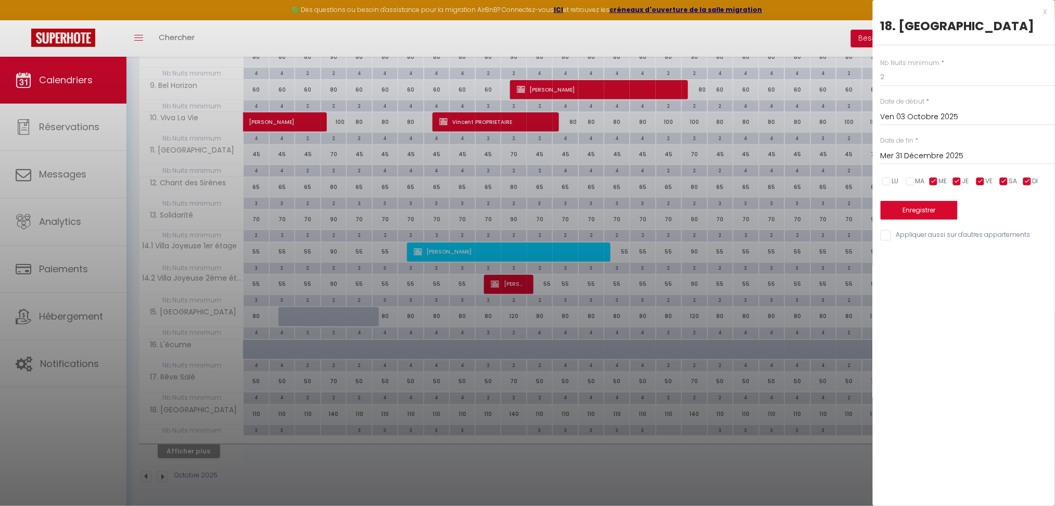
checkbox input "false"
click at [961, 178] on input "checkbox" at bounding box center [957, 181] width 10 height 10
checkbox input "false"
click at [1028, 180] on input "checkbox" at bounding box center [1027, 181] width 10 height 10
checkbox input "false"
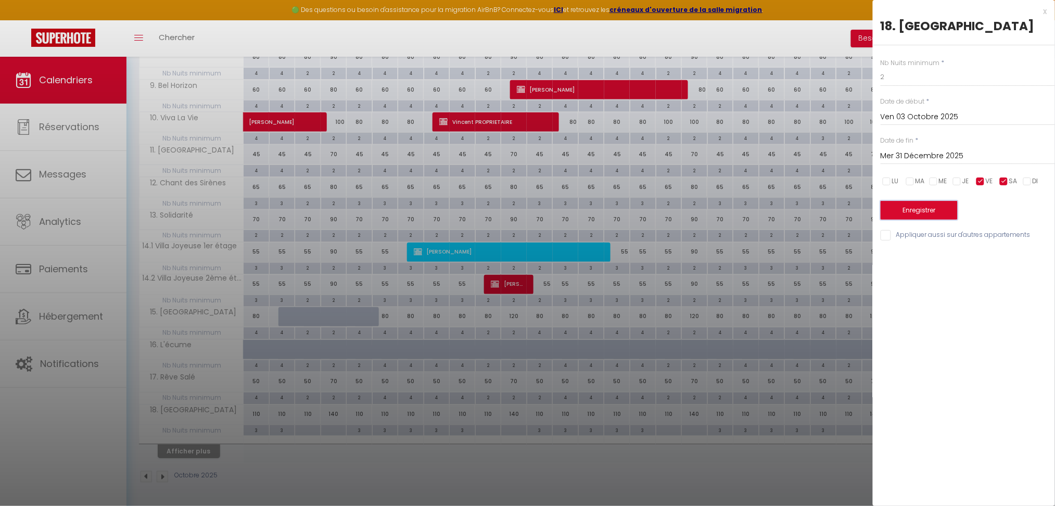
click at [938, 216] on button "Enregistrer" at bounding box center [919, 210] width 77 height 19
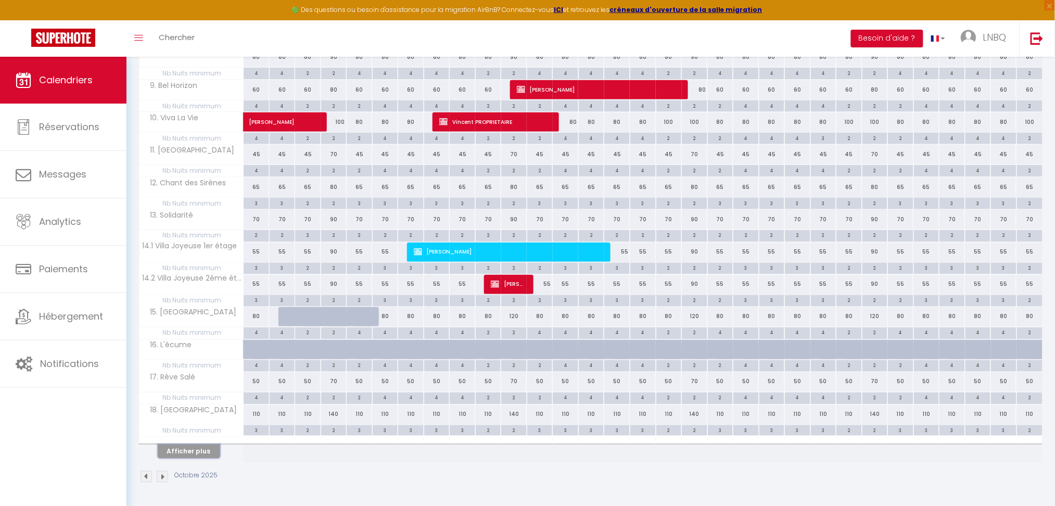
click at [180, 449] on button "Afficher plus" at bounding box center [189, 452] width 62 height 14
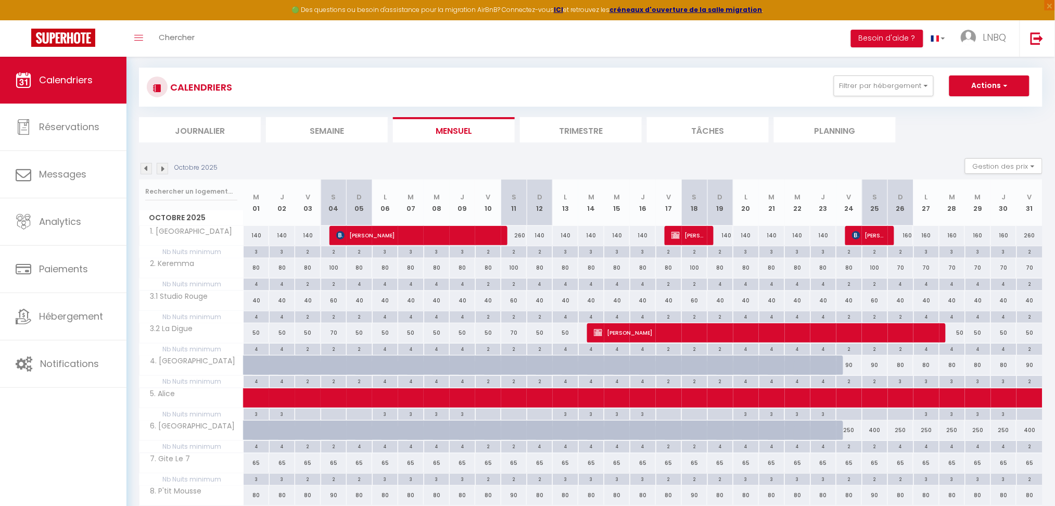
scroll to position [3, 0]
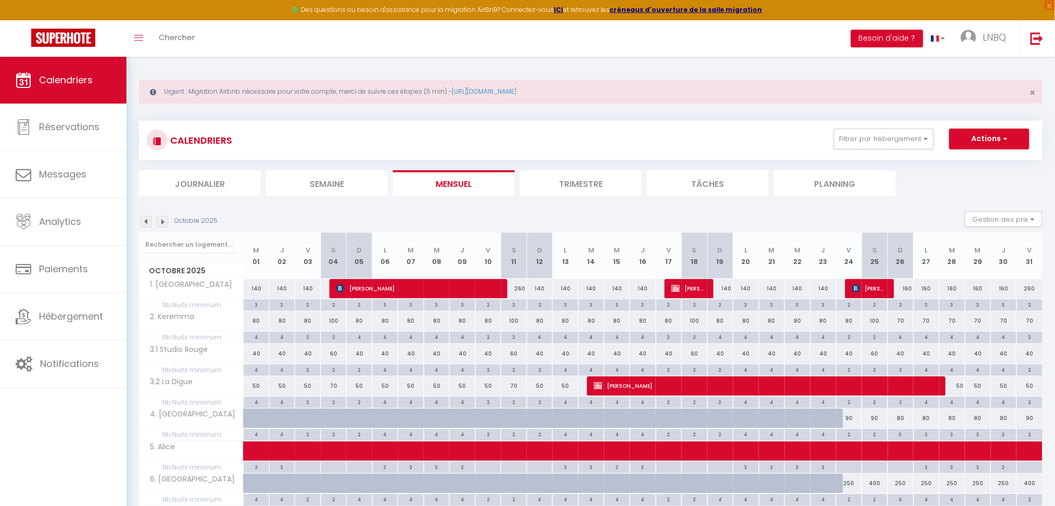
click at [145, 221] on img at bounding box center [146, 221] width 11 height 11
